Goal: Task Accomplishment & Management: Use online tool/utility

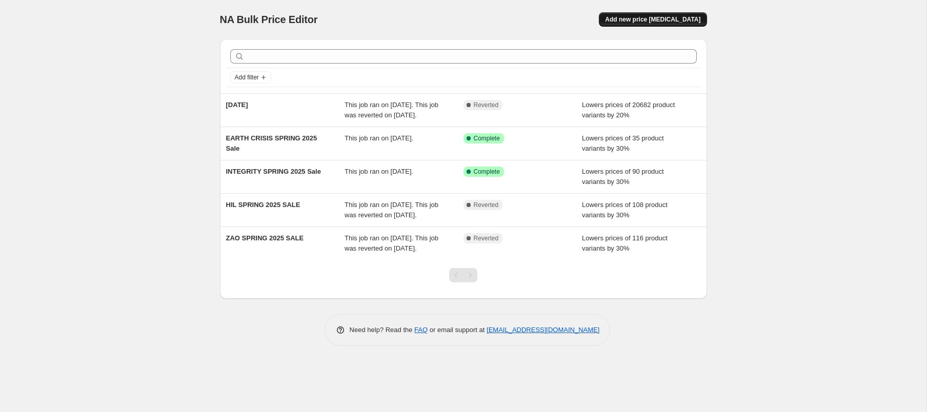
click at [651, 22] on span "Add new price change job" at bounding box center [652, 19] width 95 height 8
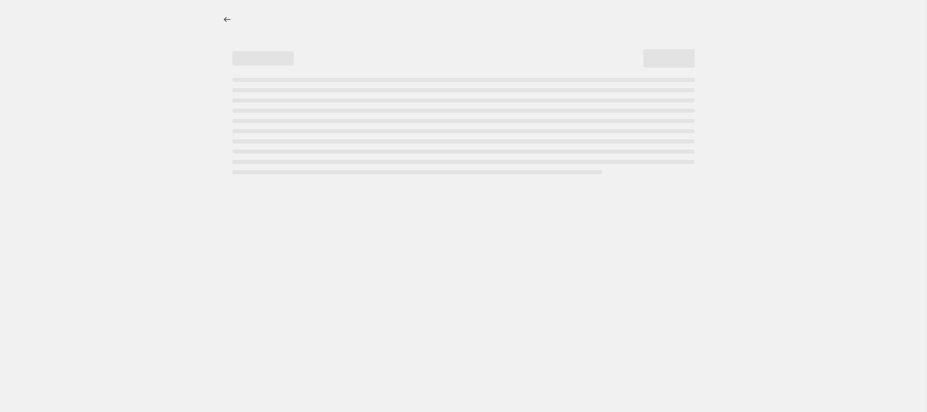
select select "percentage"
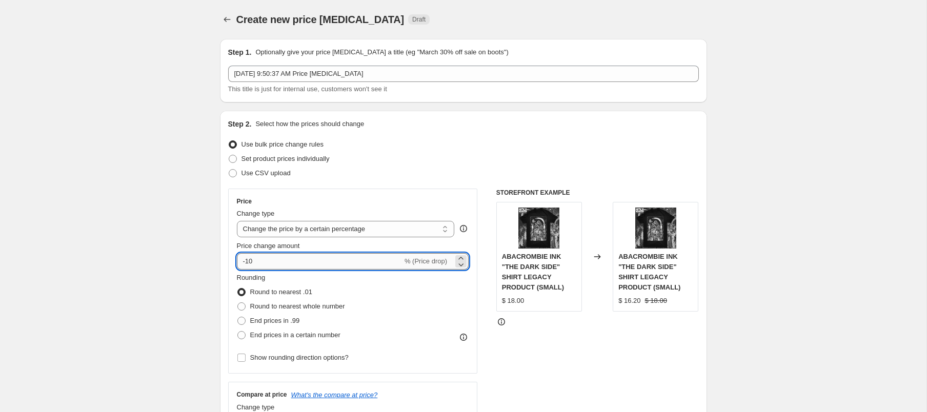
click at [323, 265] on input "-10" at bounding box center [320, 261] width 166 height 16
type input "-1"
type input "-50"
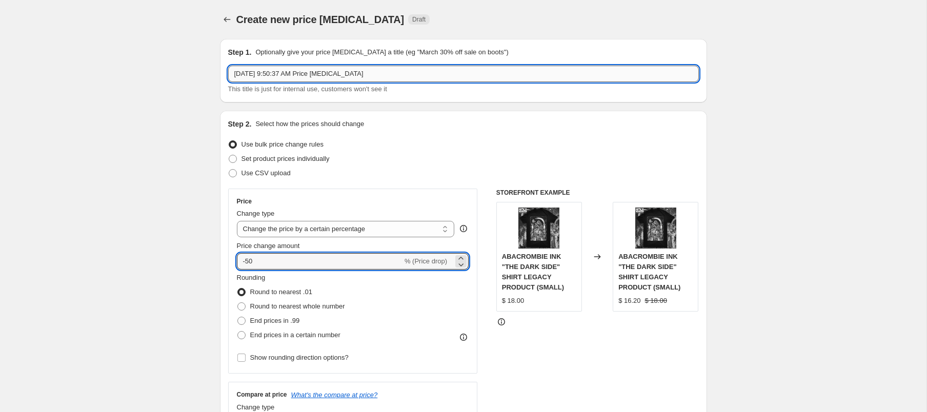
click at [419, 72] on input "Aug 20, 2025, 9:50:37 AM Price change job" at bounding box center [463, 74] width 471 height 16
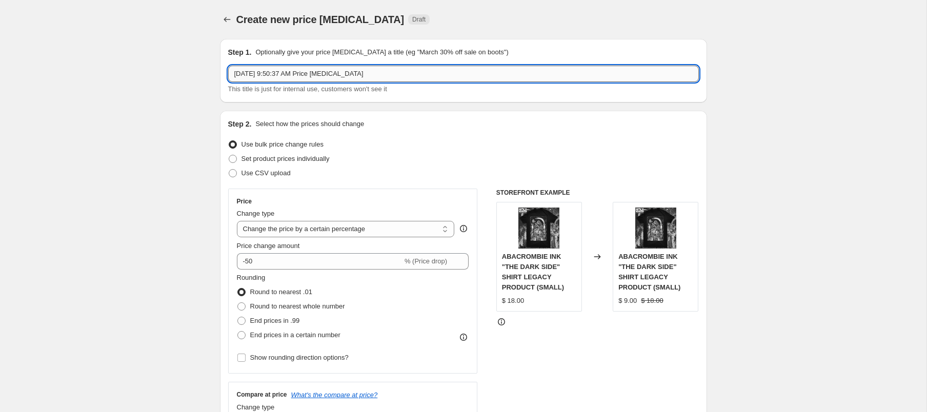
click at [419, 72] on input "Aug 20, 2025, 9:50:37 AM Price change job" at bounding box center [463, 74] width 471 height 16
type input "Gatecreeper 50% Off"
click at [510, 337] on div "STOREFRONT EXAMPLE ABACROMBIE INK "THE DARK SIDE" SHIRT LEGACY PRODUCT (SMALL) …" at bounding box center [597, 314] width 202 height 251
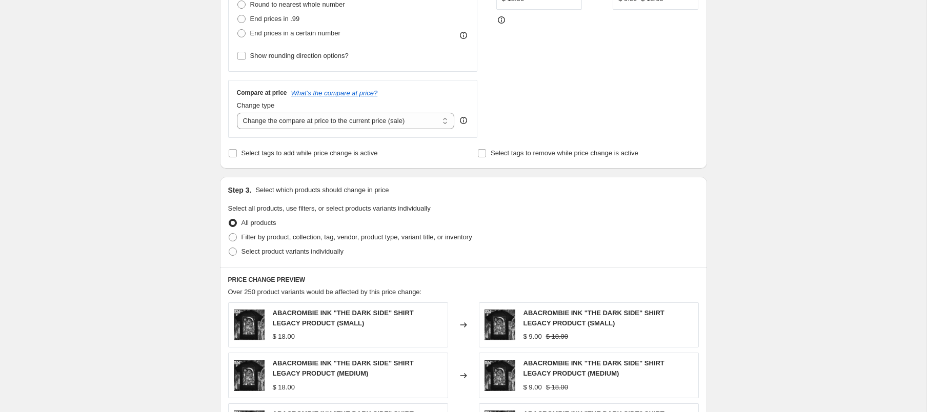
scroll to position [360, 0]
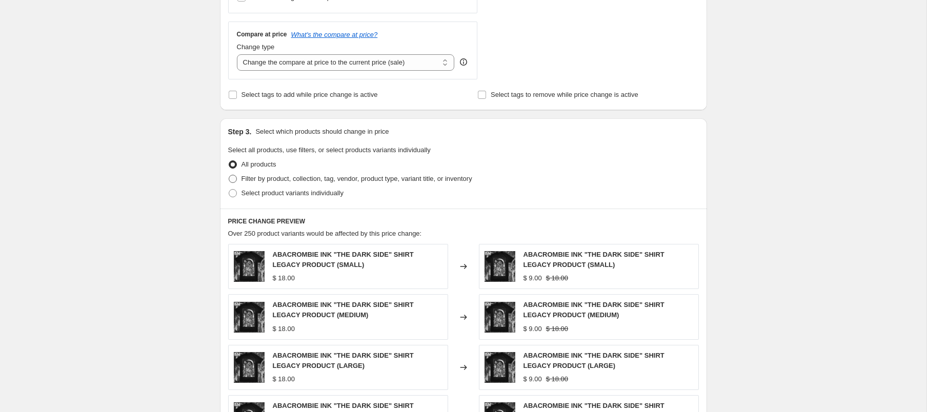
click at [267, 178] on span "Filter by product, collection, tag, vendor, product type, variant title, or inv…" at bounding box center [356, 179] width 231 height 8
click at [229, 175] on input "Filter by product, collection, tag, vendor, product type, variant title, or inv…" at bounding box center [229, 175] width 1 height 1
radio input "true"
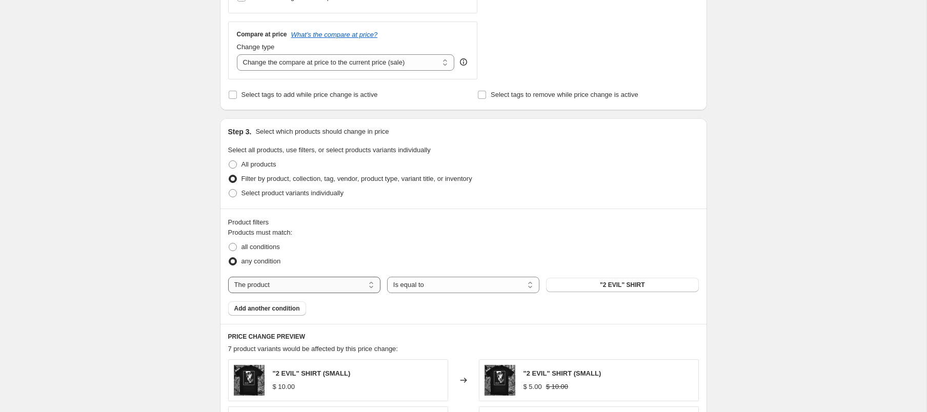
click at [301, 282] on select "The product The product's collection The product's tag The product's vendor The…" at bounding box center [304, 285] width 152 height 16
select select "vendor"
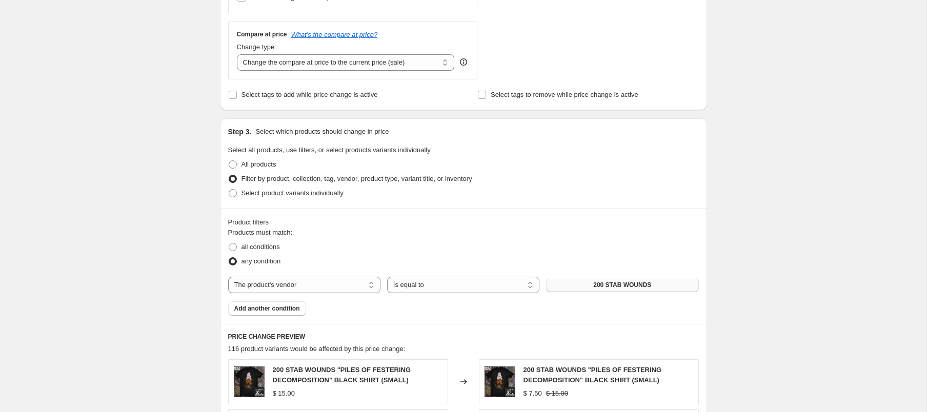
click at [617, 283] on span "200 STAB WOUNDS" at bounding box center [622, 285] width 58 height 8
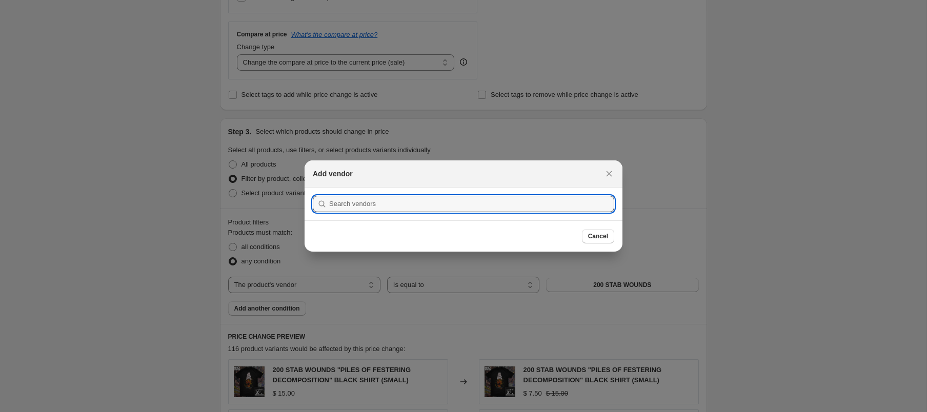
scroll to position [0, 0]
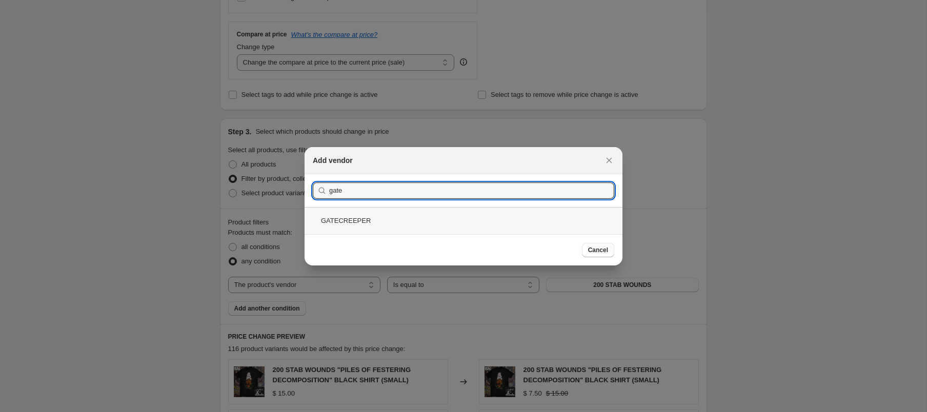
type input "gate"
click at [376, 221] on div "GATECREEPER" at bounding box center [463, 220] width 318 height 27
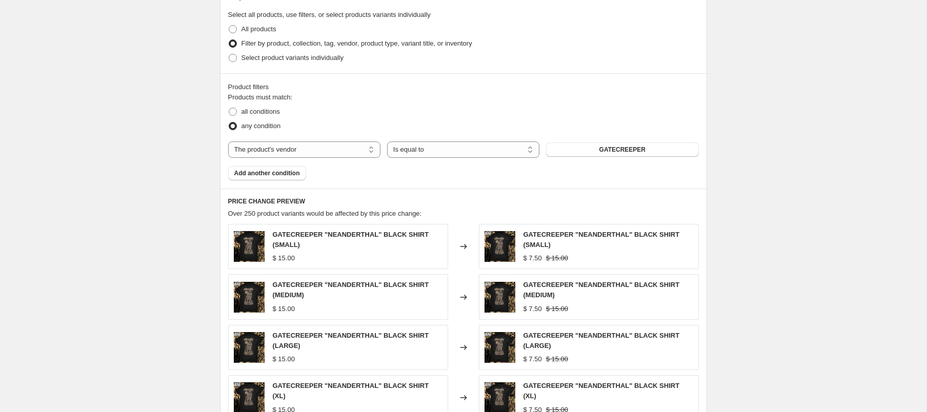
scroll to position [738, 0]
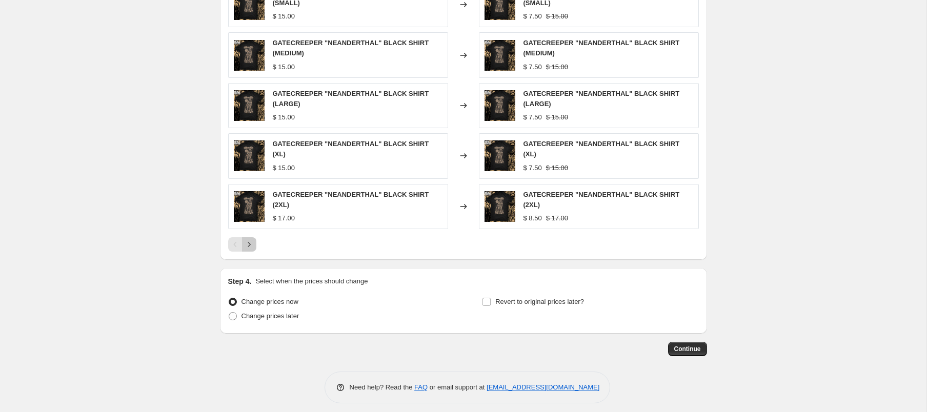
click at [246, 239] on icon "Next" at bounding box center [249, 244] width 10 height 10
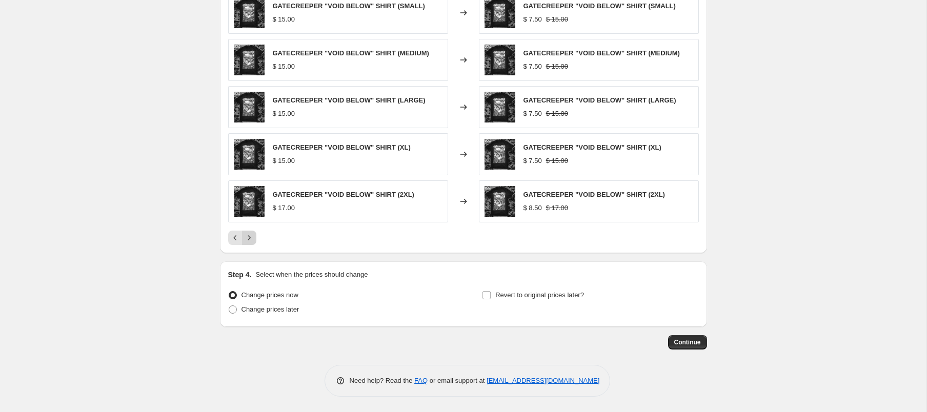
click at [250, 237] on icon "Next" at bounding box center [249, 238] width 10 height 10
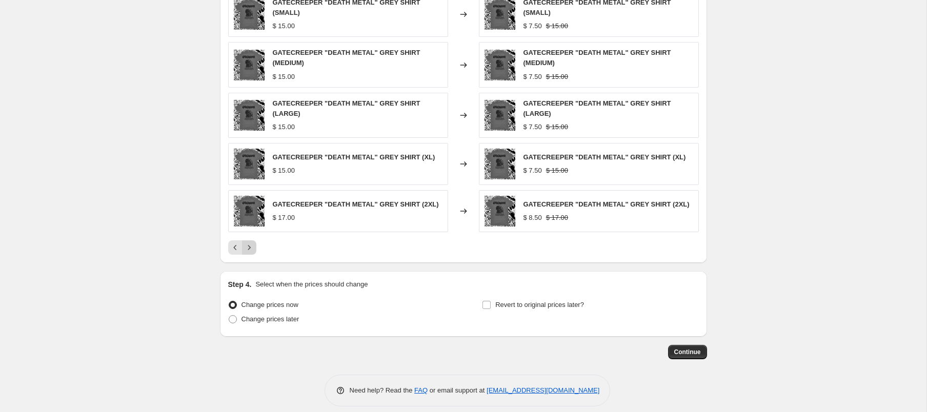
click at [250, 242] on icon "Next" at bounding box center [249, 247] width 10 height 10
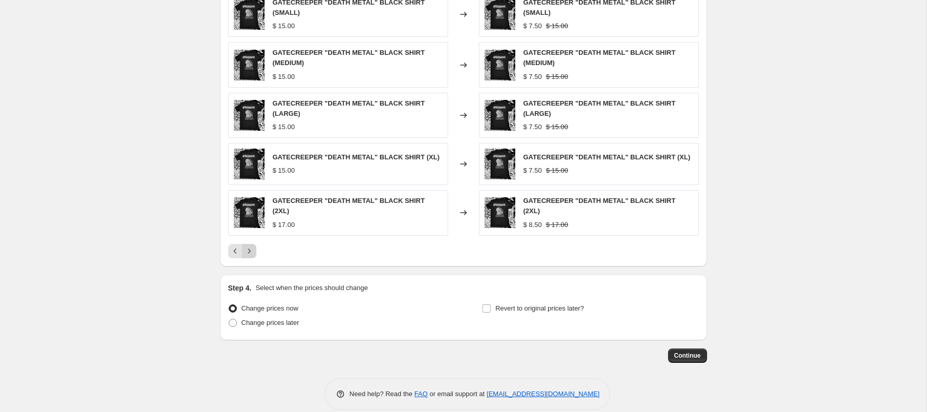
click at [250, 237] on div "GATECREEPER "DEATH METAL" BLACK SHIRT (SMALL) $ 15.00 Changed to GATECREEPER "D…" at bounding box center [463, 125] width 471 height 267
click at [246, 246] on icon "Next" at bounding box center [249, 251] width 10 height 10
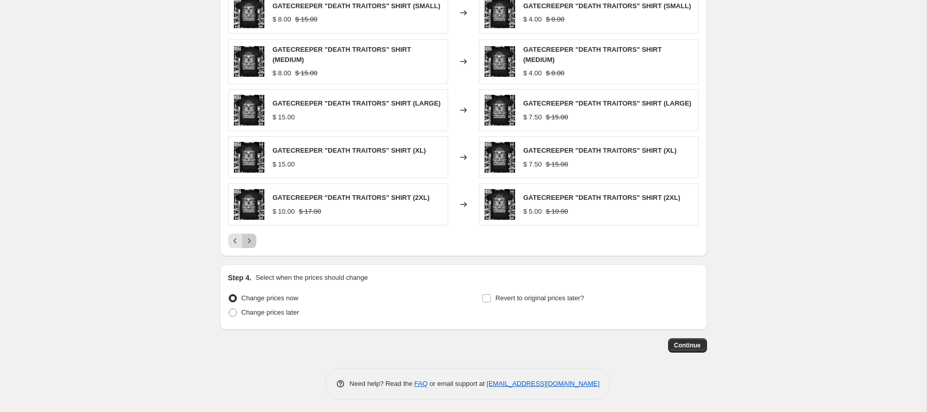
click at [247, 243] on button "Next" at bounding box center [249, 241] width 14 height 14
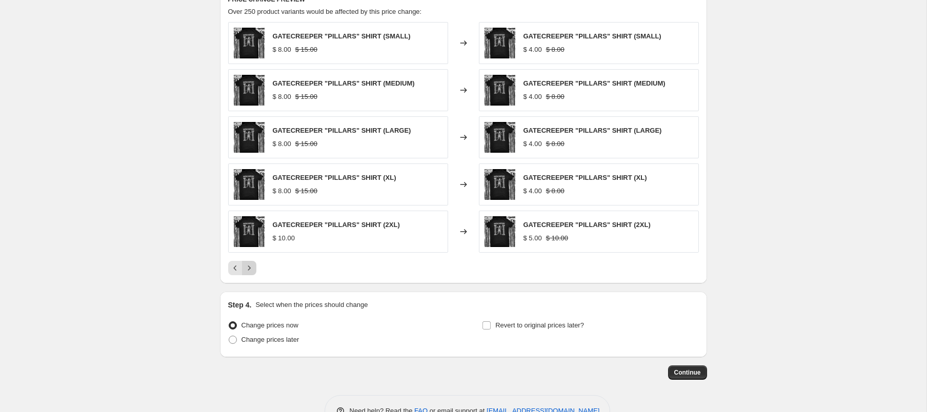
scroll to position [691, 0]
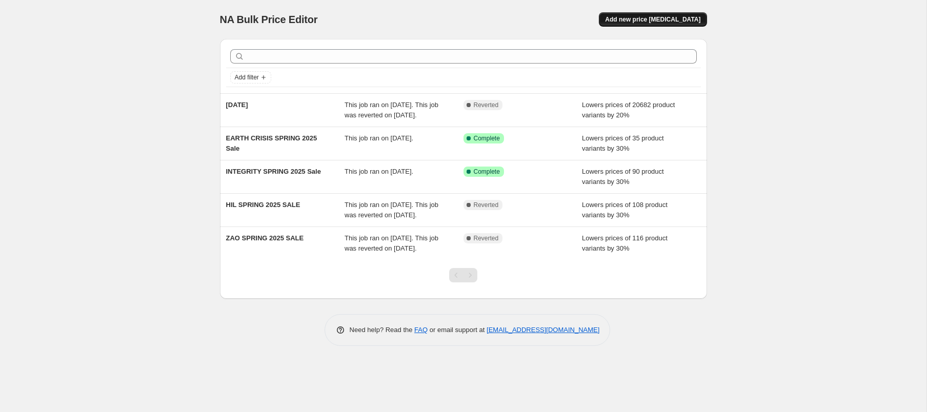
click at [662, 19] on span "Add new price [MEDICAL_DATA]" at bounding box center [652, 19] width 95 height 8
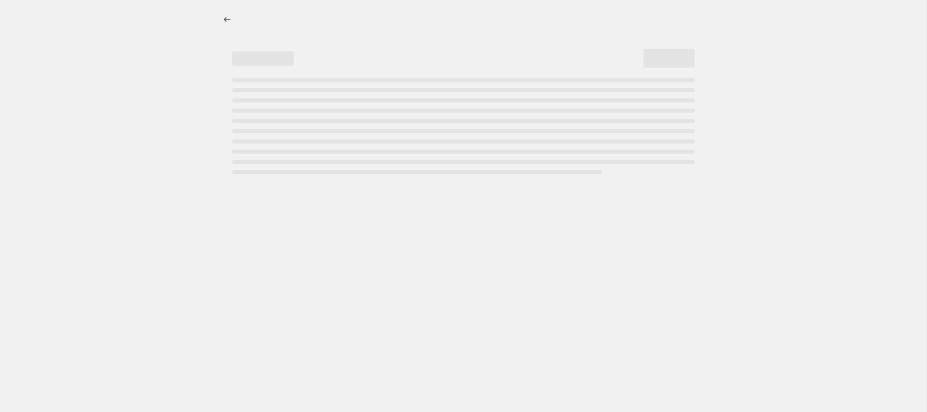
select select "percentage"
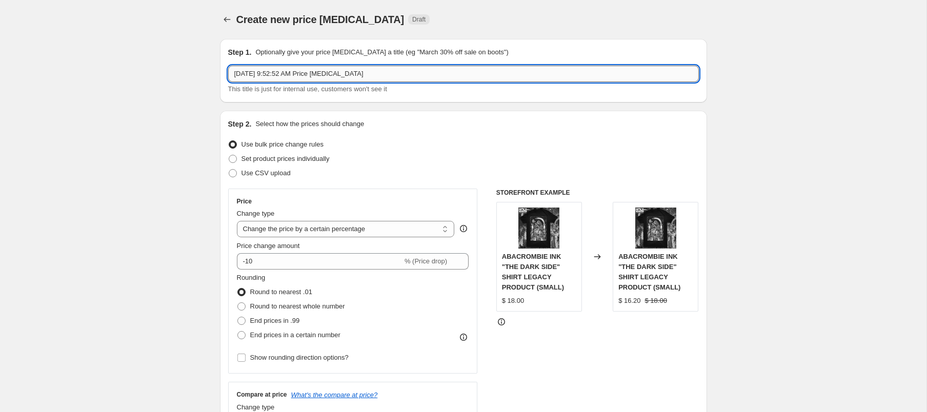
click at [371, 75] on input "[DATE] 9:52:52 AM Price [MEDICAL_DATA]" at bounding box center [463, 74] width 471 height 16
type input "Gatecreeper 50% Off"
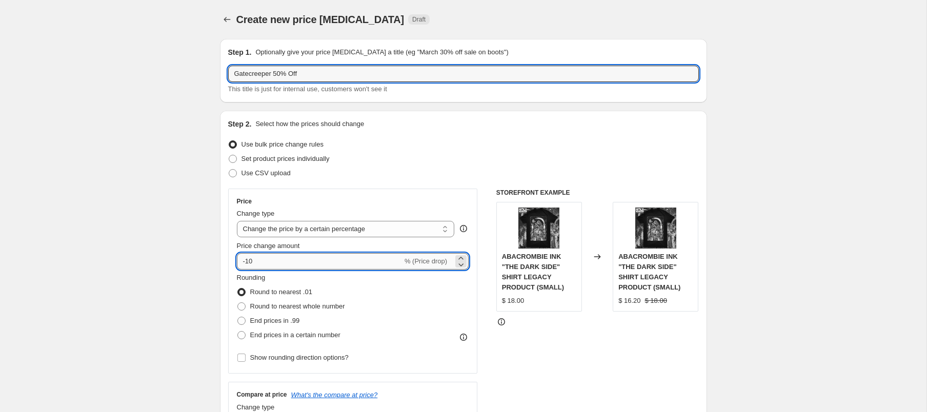
click at [355, 265] on input "-10" at bounding box center [320, 261] width 166 height 16
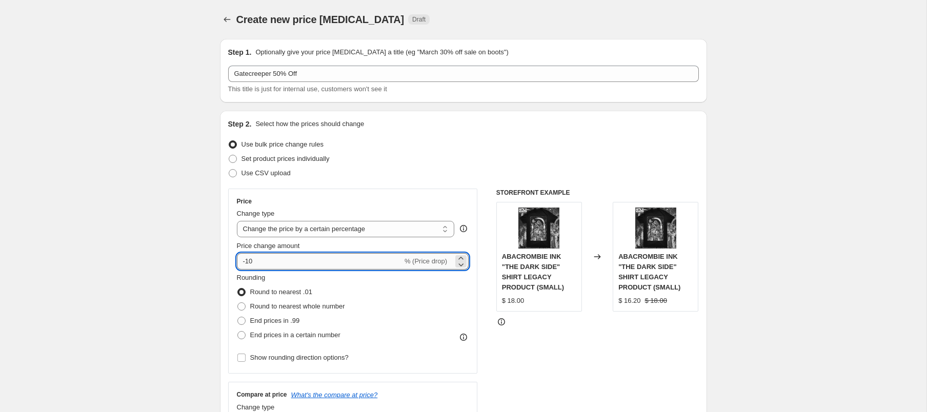
type input "-1"
type input "-50"
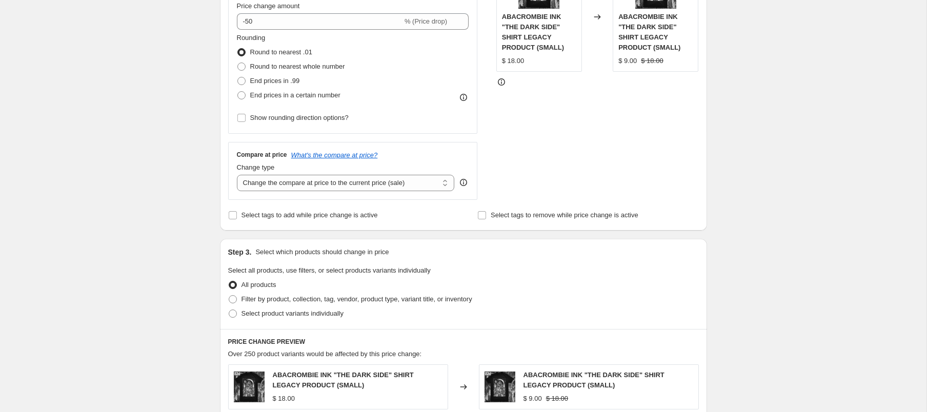
scroll to position [418, 0]
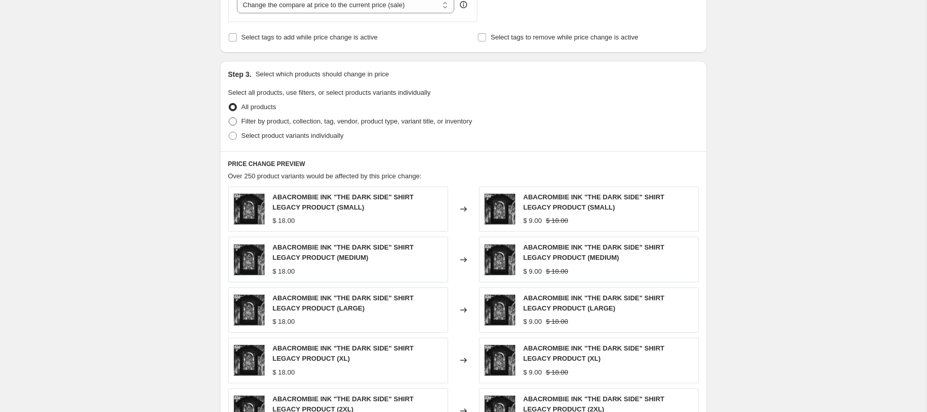
click at [329, 124] on span "Filter by product, collection, tag, vendor, product type, variant title, or inv…" at bounding box center [356, 121] width 231 height 8
click at [229, 118] on input "Filter by product, collection, tag, vendor, product type, variant title, or inv…" at bounding box center [229, 117] width 1 height 1
radio input "true"
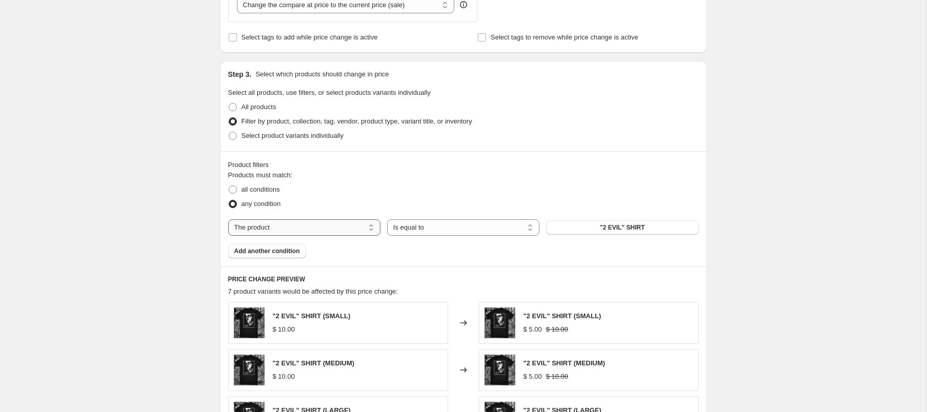
click at [303, 222] on select "The product The product's collection The product's tag The product's vendor The…" at bounding box center [304, 227] width 152 height 16
select select "product_status"
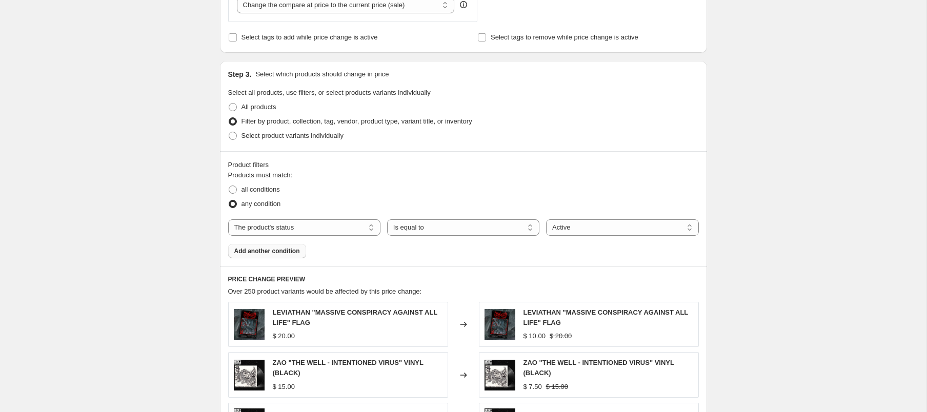
click at [277, 254] on span "Add another condition" at bounding box center [267, 251] width 66 height 8
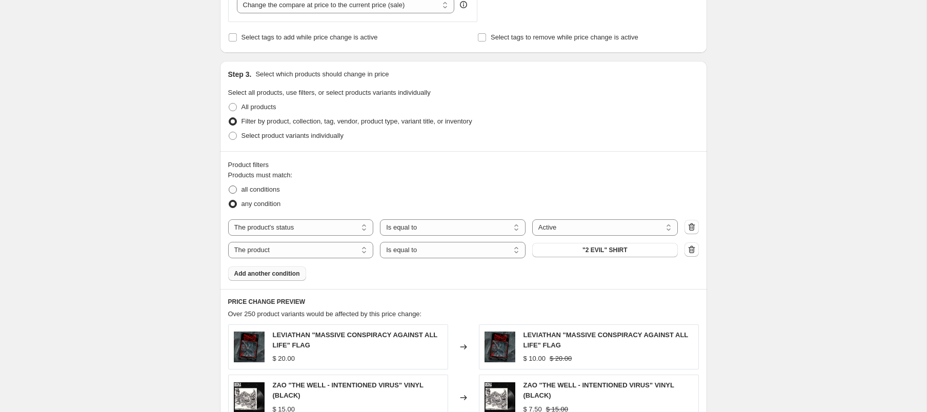
click at [275, 189] on span "all conditions" at bounding box center [260, 190] width 38 height 8
click at [229, 186] on input "all conditions" at bounding box center [229, 186] width 1 height 1
radio input "true"
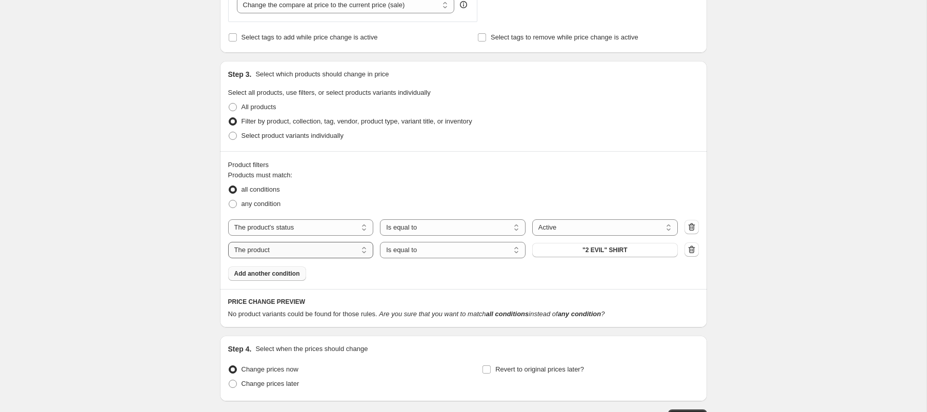
click at [332, 251] on select "The product The product's collection The product's tag The product's vendor The…" at bounding box center [301, 250] width 146 height 16
click at [322, 252] on select "The product The product's collection The product's tag The product's vendor The…" at bounding box center [301, 250] width 146 height 16
select select "vendor"
click at [582, 252] on span "200 STAB WOUNDS" at bounding box center [605, 250] width 58 height 8
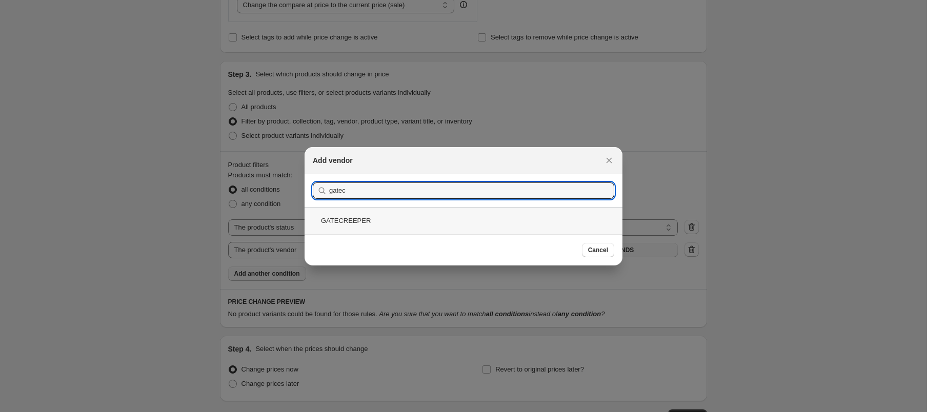
type input "gatec"
click at [372, 215] on div "GATECREEPER" at bounding box center [463, 220] width 318 height 27
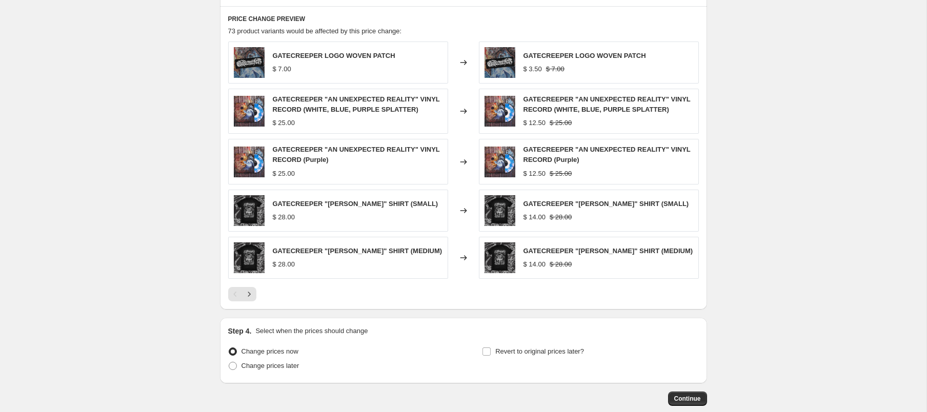
scroll to position [725, 0]
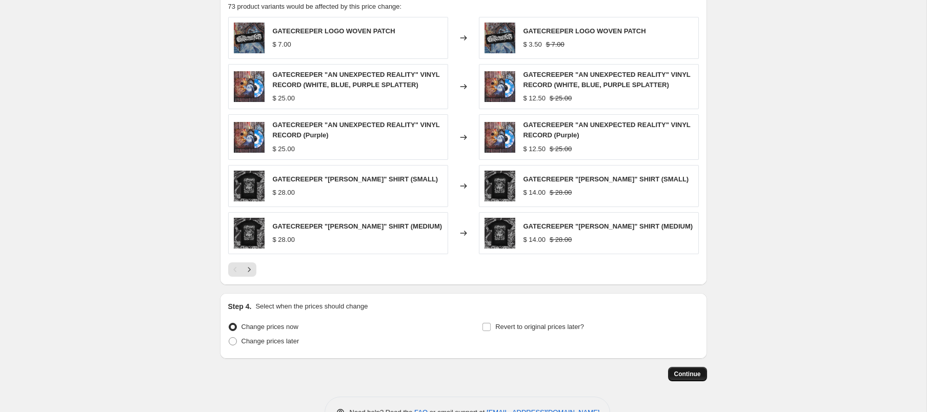
click at [680, 374] on span "Continue" at bounding box center [687, 374] width 27 height 8
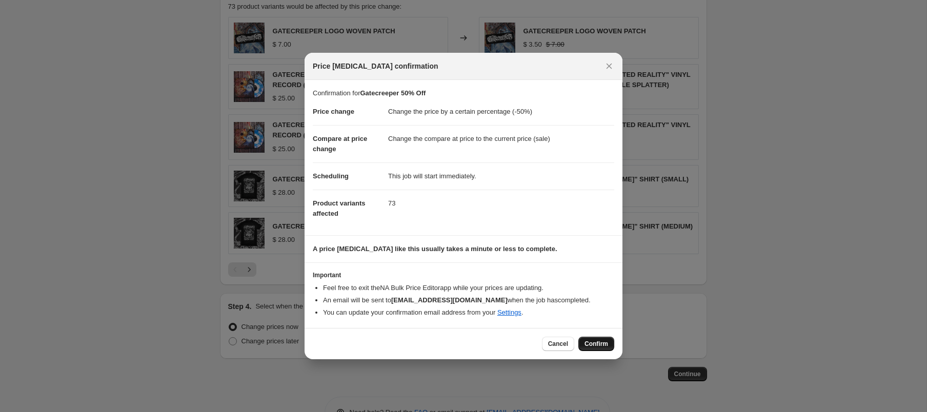
click at [604, 346] on span "Confirm" at bounding box center [596, 344] width 24 height 8
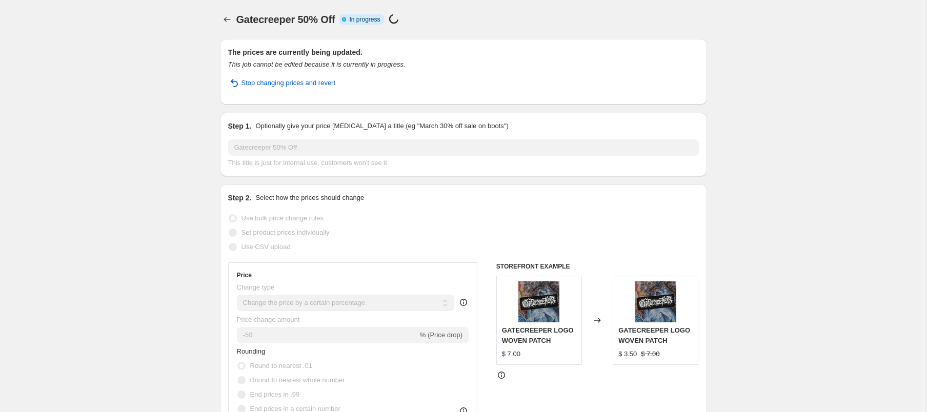
select select "percentage"
select select "product_status"
select select "vendor"
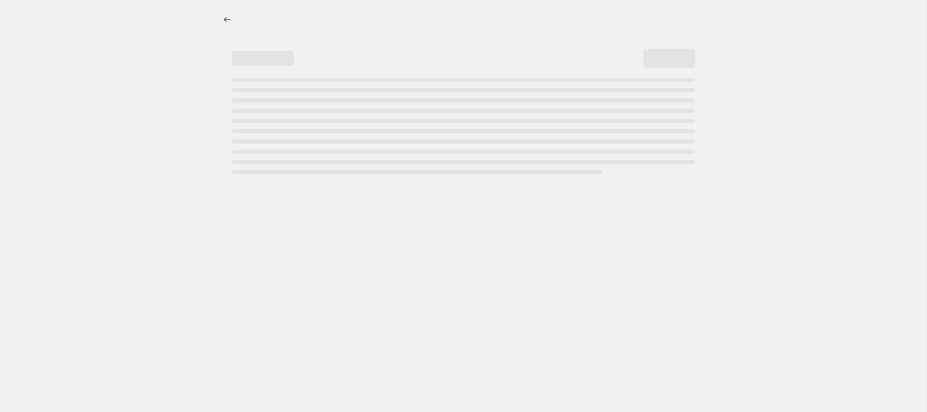
select select "percentage"
select select "product_status"
select select "vendor"
